Goal: Find specific page/section: Find specific page/section

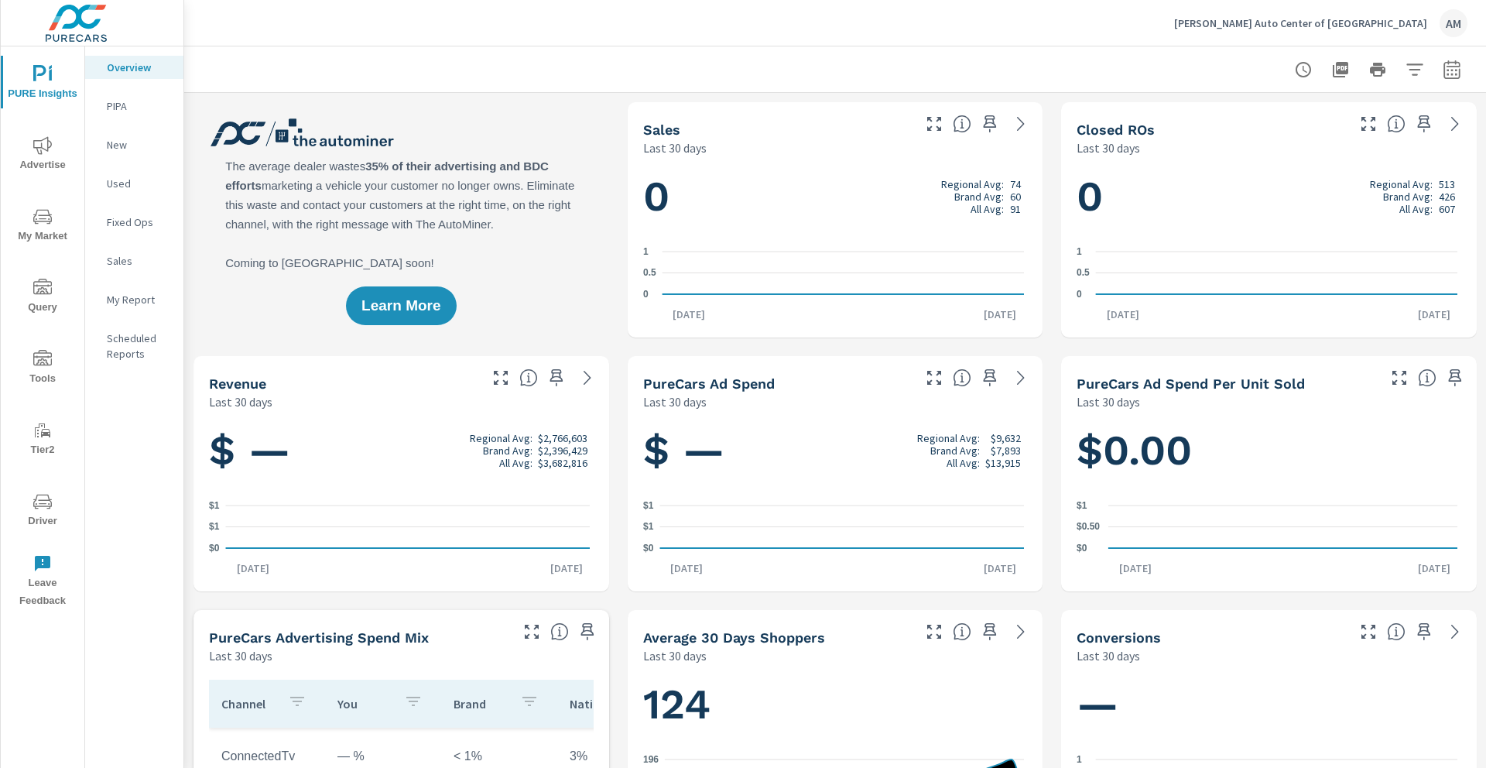
click at [59, 228] on span "My Market" at bounding box center [42, 226] width 74 height 38
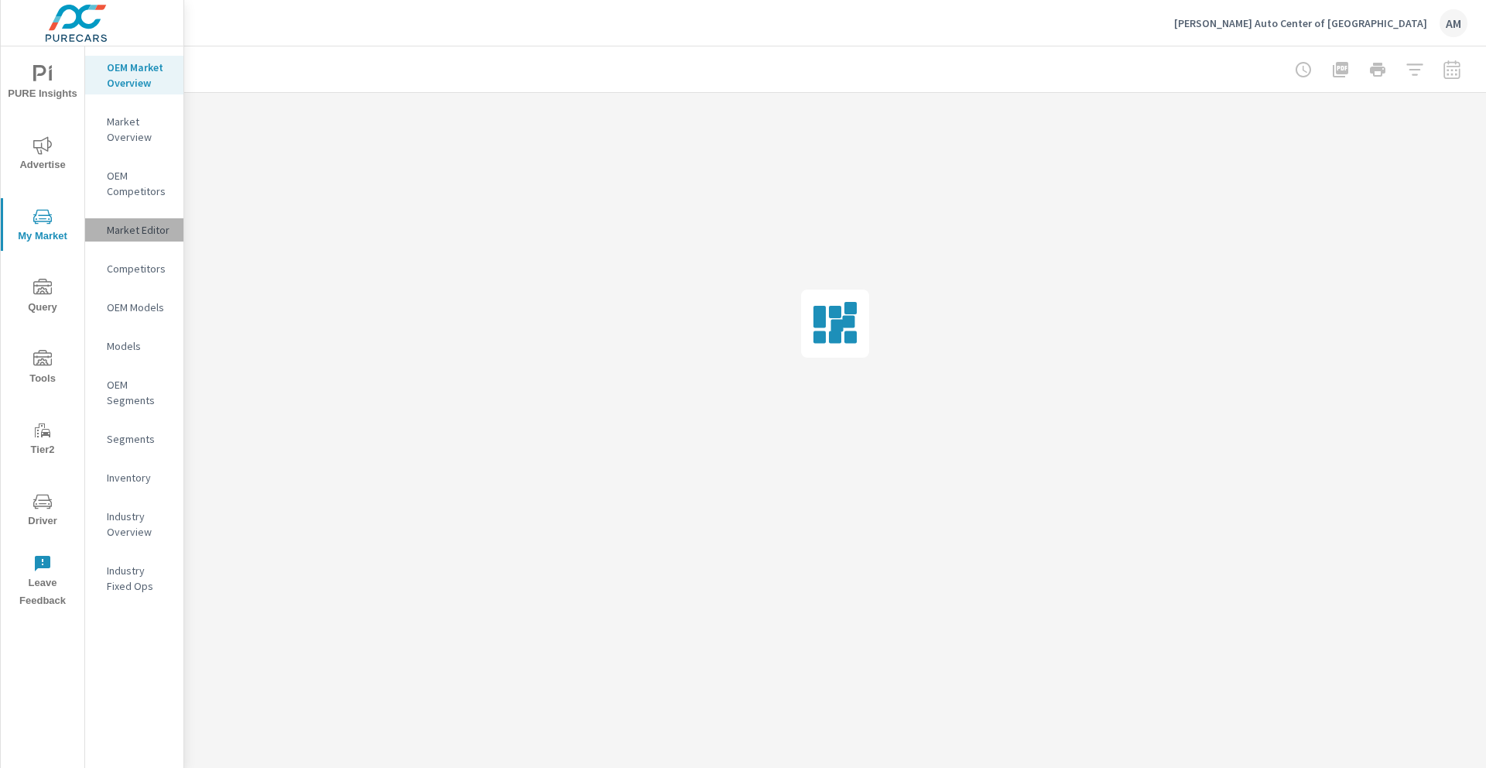
click at [142, 235] on p "Market Editor" at bounding box center [139, 229] width 64 height 15
